Goal: Task Accomplishment & Management: Manage account settings

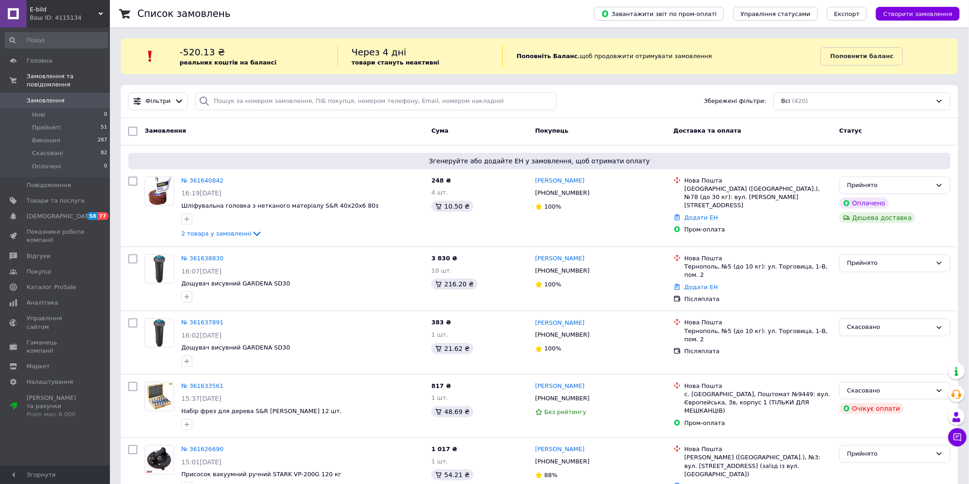
click at [367, 130] on div "Замовлення" at bounding box center [284, 131] width 287 height 16
click at [60, 197] on span "Товари та послуги" at bounding box center [56, 201] width 58 height 8
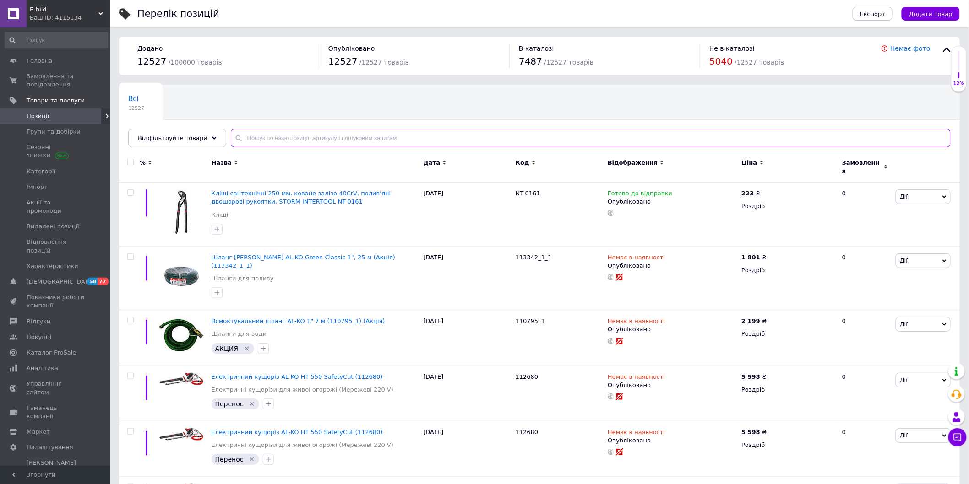
click at [298, 142] on input "text" at bounding box center [591, 138] width 720 height 18
paste input "SP-0072"
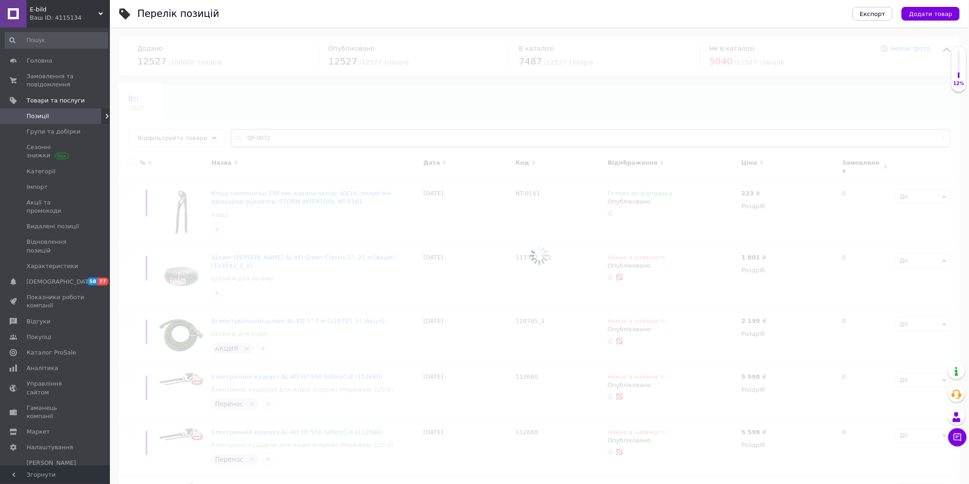
type input "SP-0072"
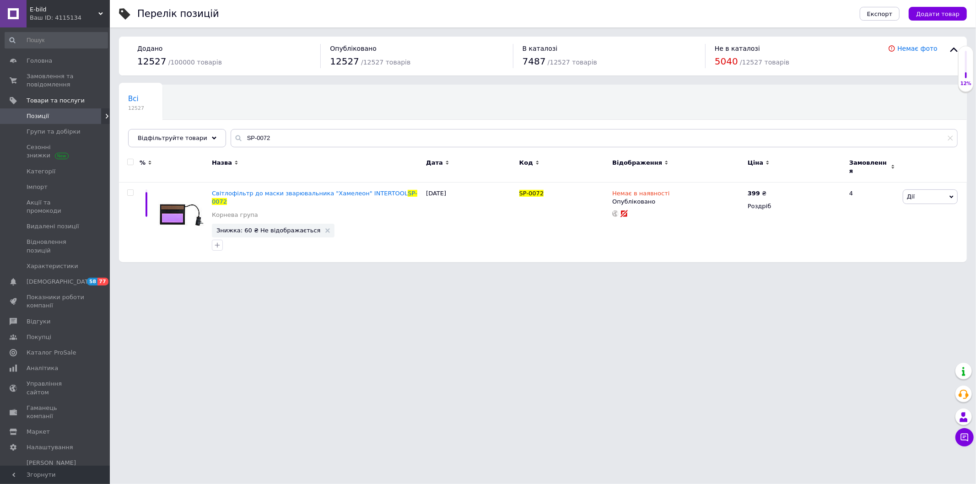
click at [435, 271] on html "E-bild Ваш ID: 4115134 Сайт E-bild Кабінет покупця Перевірити стан системи Стор…" at bounding box center [488, 135] width 976 height 271
click at [49, 53] on link "Головна" at bounding box center [56, 61] width 113 height 16
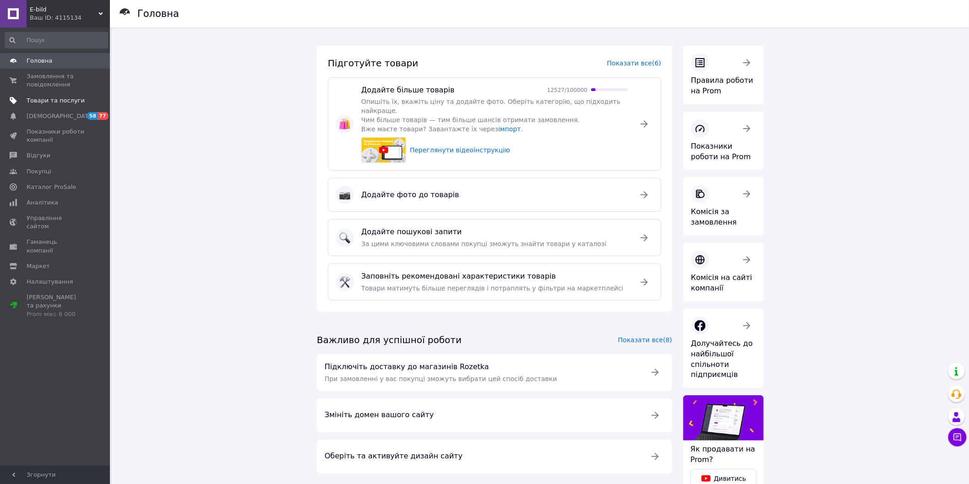
click at [37, 103] on span "Товари та послуги" at bounding box center [56, 101] width 58 height 8
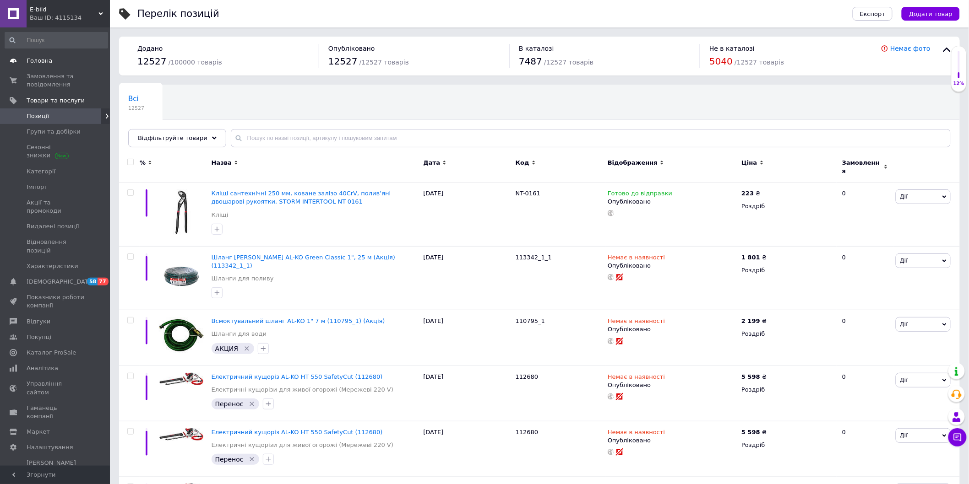
click at [46, 60] on span "Головна" at bounding box center [40, 61] width 26 height 8
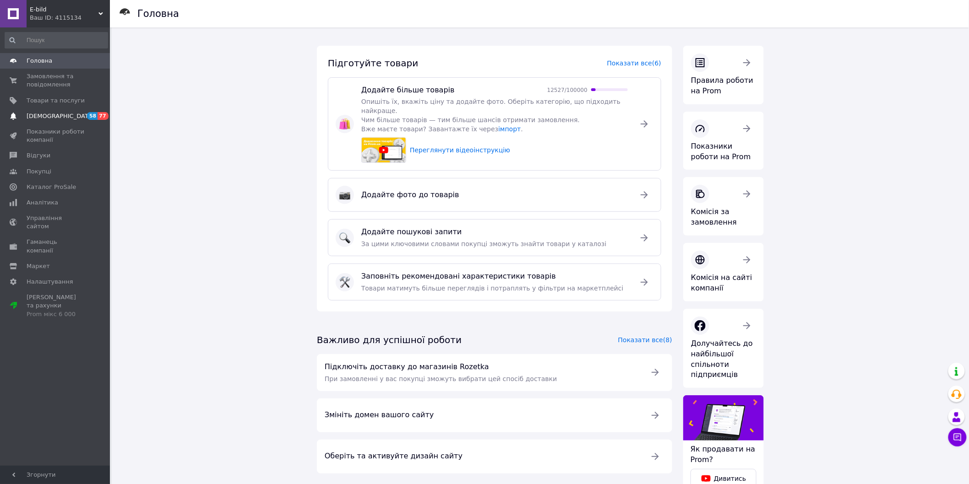
click at [42, 115] on span "[DEMOGRAPHIC_DATA]" at bounding box center [61, 116] width 68 height 8
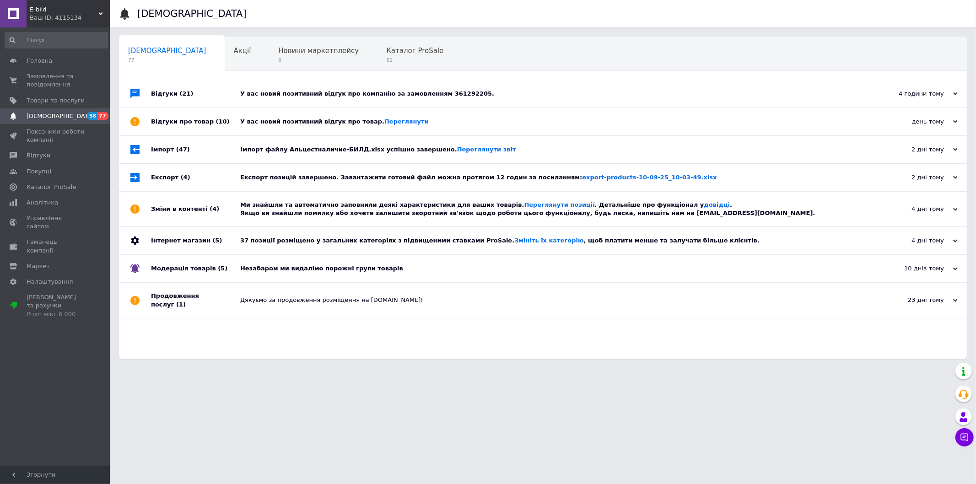
click at [404, 96] on div "У вас новий позитивний відгук про компанію за замовленням 361292205." at bounding box center [553, 94] width 626 height 8
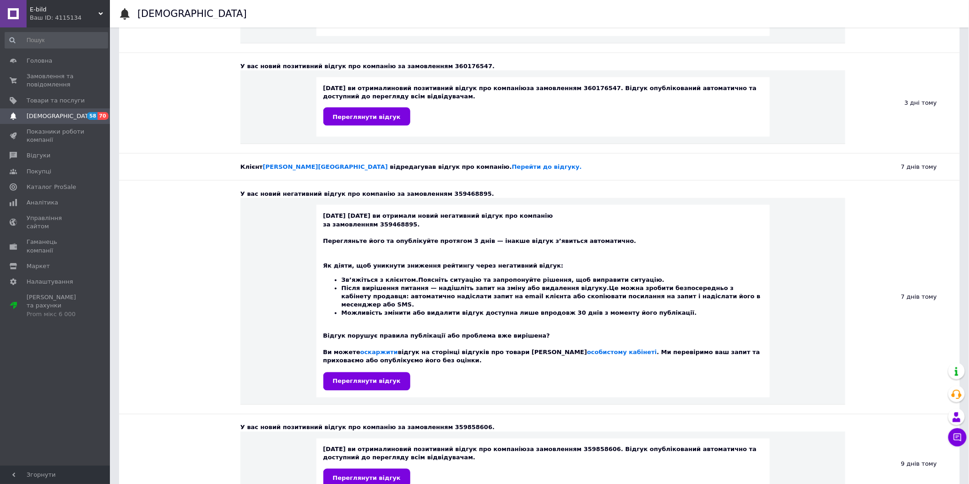
scroll to position [203, 0]
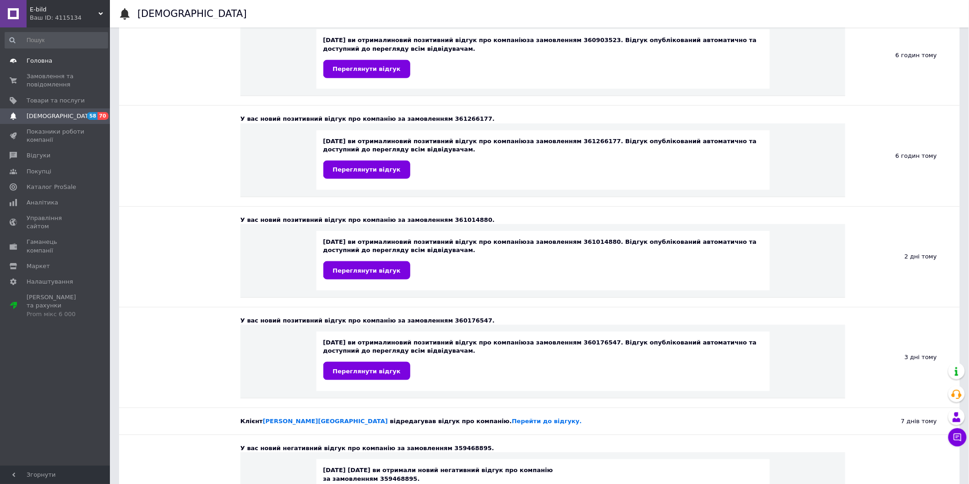
click at [50, 55] on link "Головна" at bounding box center [56, 61] width 113 height 16
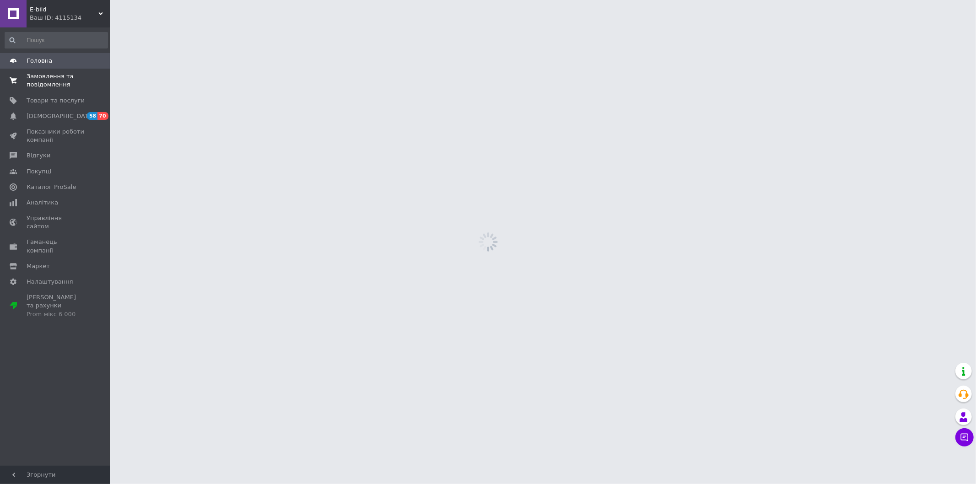
click at [69, 81] on span "Замовлення та повідомлення" at bounding box center [56, 80] width 58 height 16
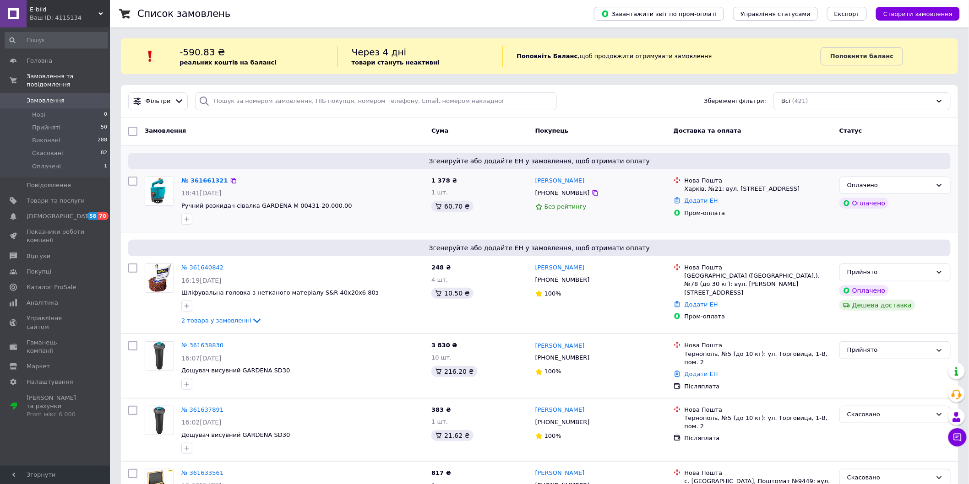
click at [376, 206] on span "Ручний розкидач-сівалка GARDENA M 00431-20.000.00" at bounding box center [302, 206] width 243 height 9
drag, startPoint x: 336, startPoint y: 206, endPoint x: 285, endPoint y: 207, distance: 50.4
click at [285, 207] on span "Ручний розкидач-сівалка GARDENA M 00431-20.000.00" at bounding box center [302, 206] width 243 height 9
click at [301, 212] on div at bounding box center [302, 219] width 246 height 15
drag, startPoint x: 332, startPoint y: 203, endPoint x: 287, endPoint y: 205, distance: 45.8
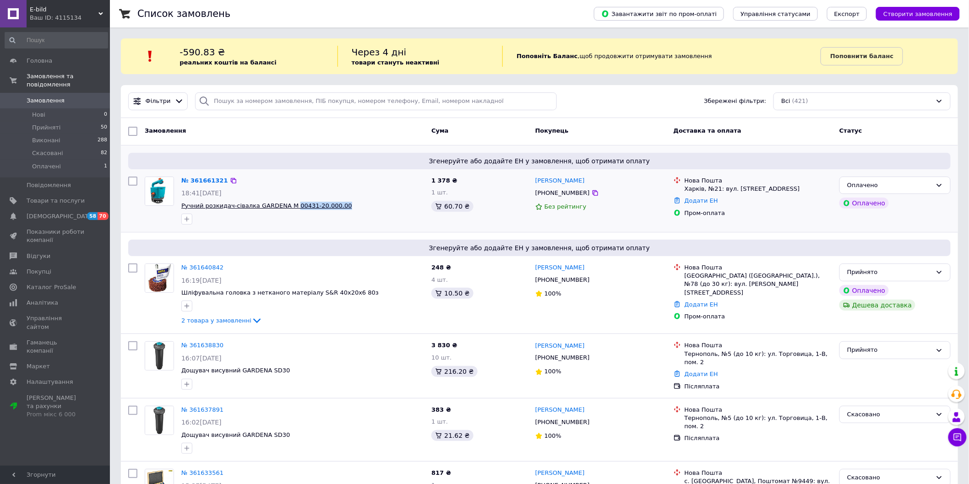
click at [287, 205] on span "Ручний розкидач-сівалка GARDENA M 00431-20.000.00" at bounding box center [302, 206] width 243 height 9
copy span "00431-20.000.00"
click at [601, 122] on div "Замовлення Cума Покупець Доставка та оплата Статус" at bounding box center [539, 131] width 837 height 27
click at [39, 97] on span "Замовлення" at bounding box center [46, 101] width 38 height 8
